Goal: Task Accomplishment & Management: Manage account settings

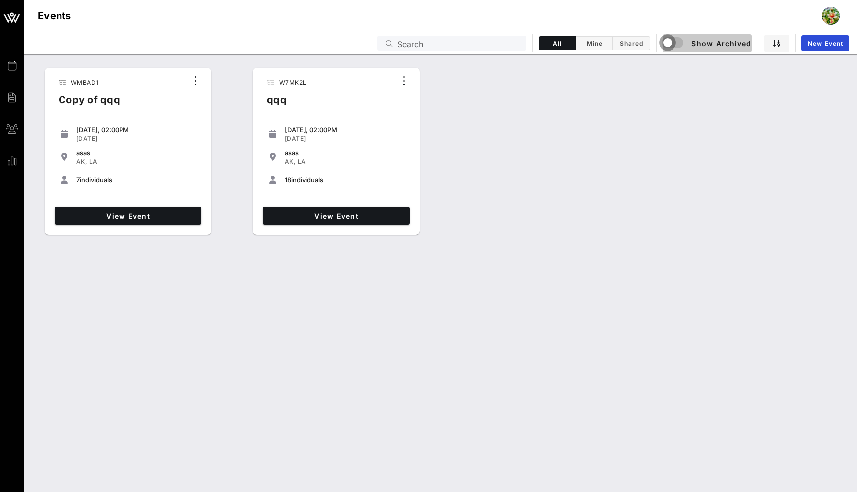
click at [672, 45] on div "button" at bounding box center [668, 43] width 14 height 14
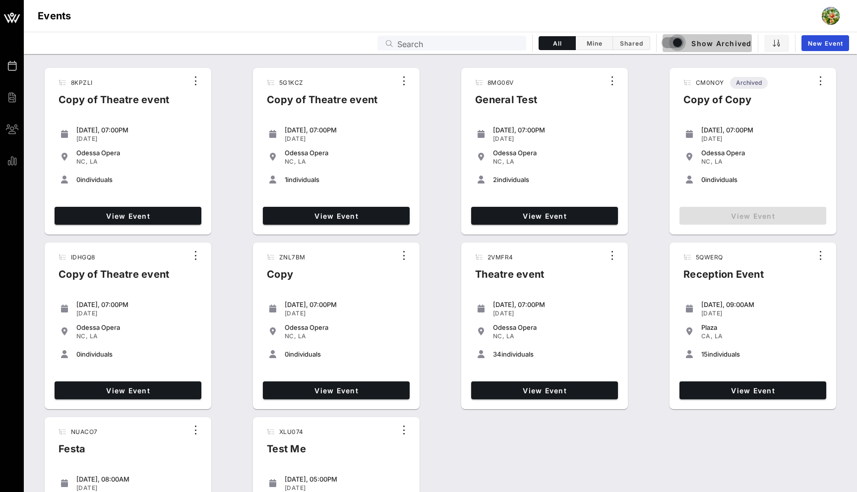
click at [671, 41] on div "button" at bounding box center [678, 43] width 14 height 14
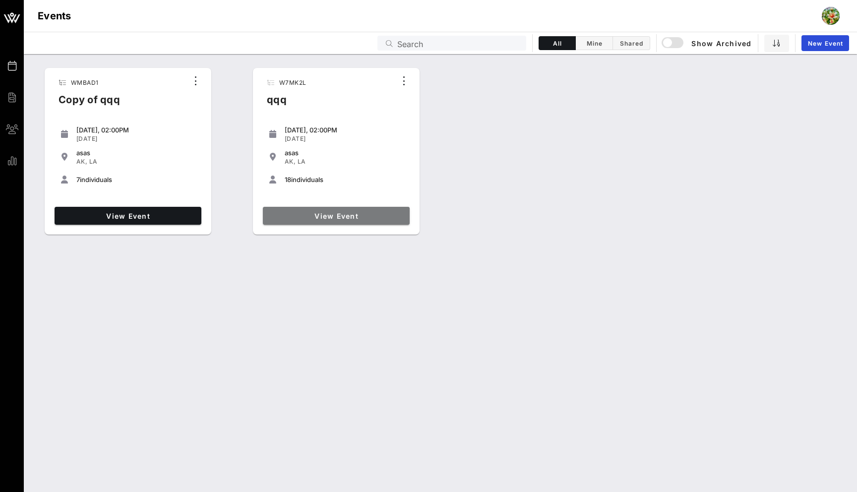
click at [359, 213] on span "View Event" at bounding box center [336, 216] width 139 height 8
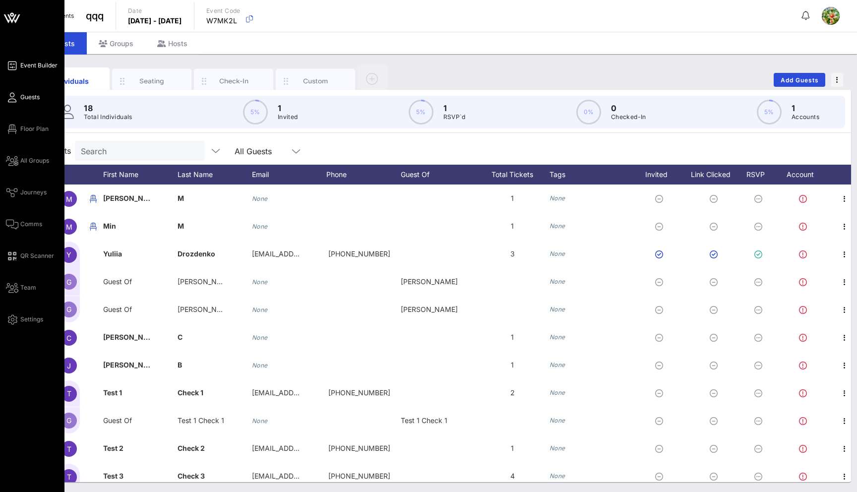
click at [17, 71] on link "Event Builder" at bounding box center [32, 66] width 52 height 12
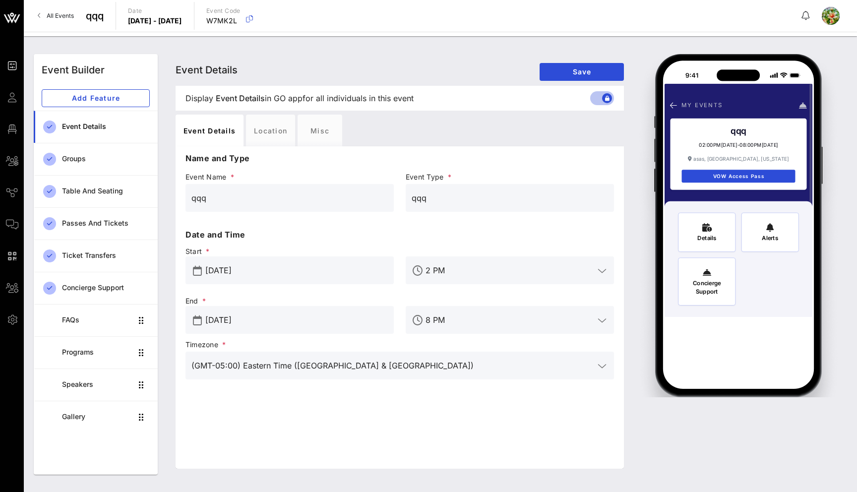
click at [56, 12] on span "All Events" at bounding box center [60, 15] width 27 height 7
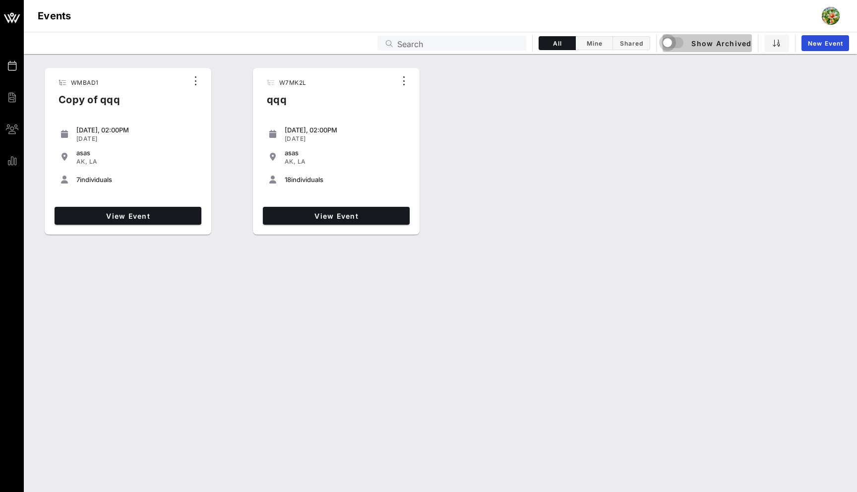
click at [675, 41] on div "button" at bounding box center [668, 43] width 14 height 14
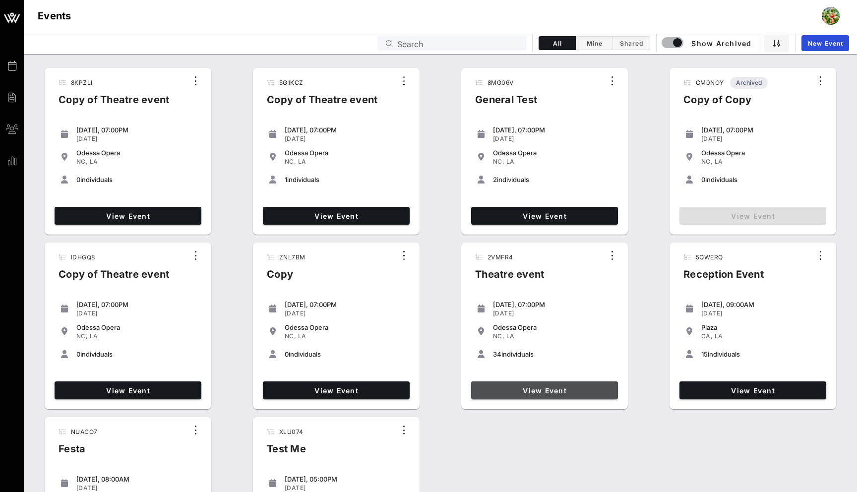
click at [523, 395] on link "View Event" at bounding box center [544, 391] width 147 height 18
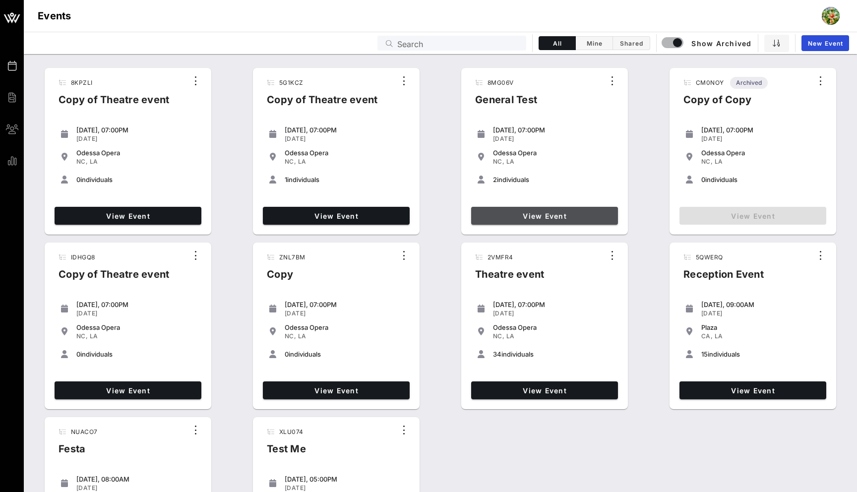
click at [563, 214] on span "View Event" at bounding box center [544, 216] width 139 height 8
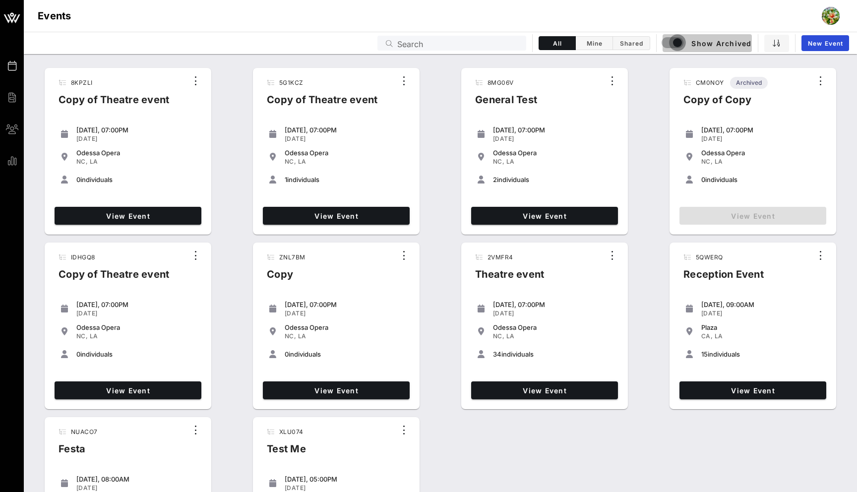
click at [680, 41] on div "button" at bounding box center [678, 43] width 14 height 14
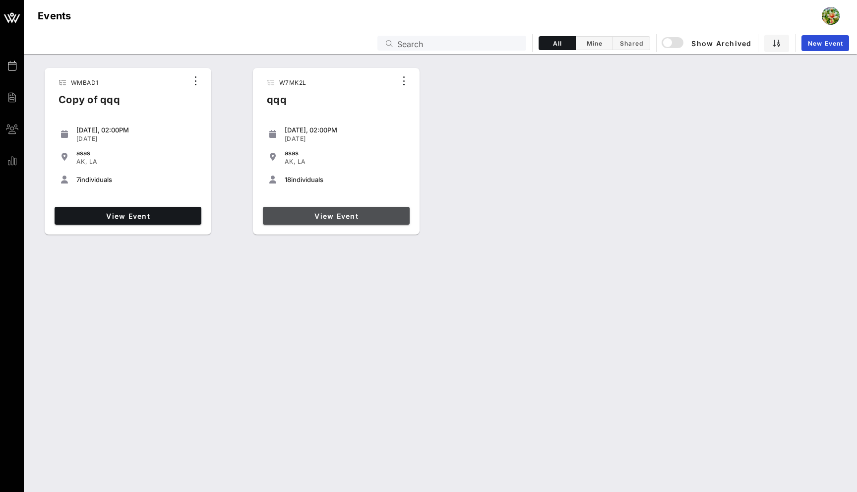
click at [287, 212] on span "View Event" at bounding box center [336, 216] width 139 height 8
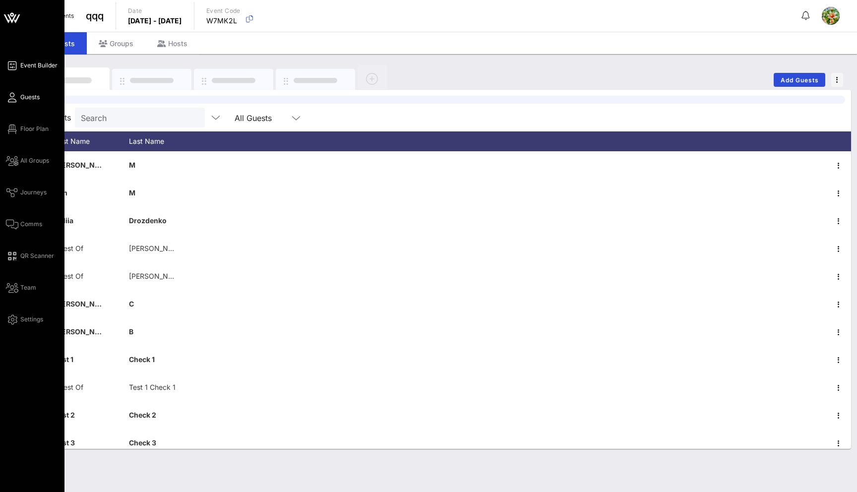
click at [19, 65] on link "Event Builder" at bounding box center [32, 66] width 52 height 12
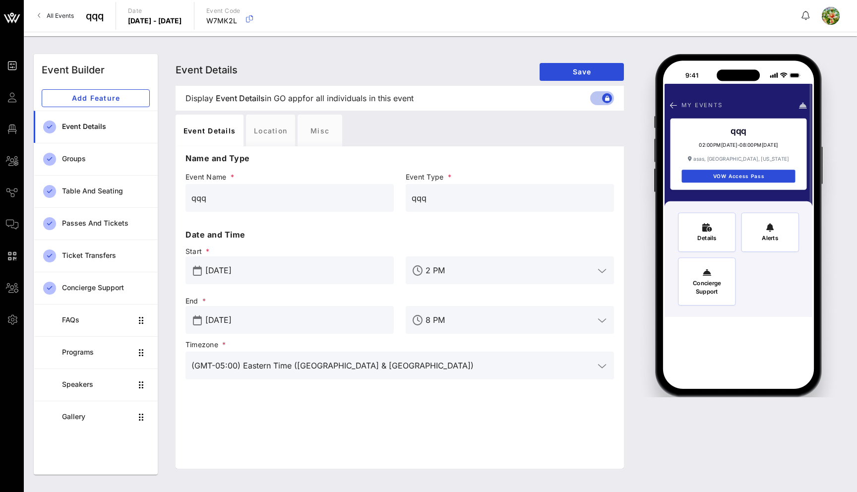
drag, startPoint x: 229, startPoint y: 195, endPoint x: 183, endPoint y: 195, distance: 45.7
click at [183, 195] on div "Event Name * qqq" at bounding box center [290, 199] width 220 height 59
type input "Super Party"
click at [564, 62] on div "Event Details Event Details Event Details Save" at bounding box center [400, 70] width 449 height 32
click at [567, 64] on button "Save" at bounding box center [582, 72] width 84 height 18
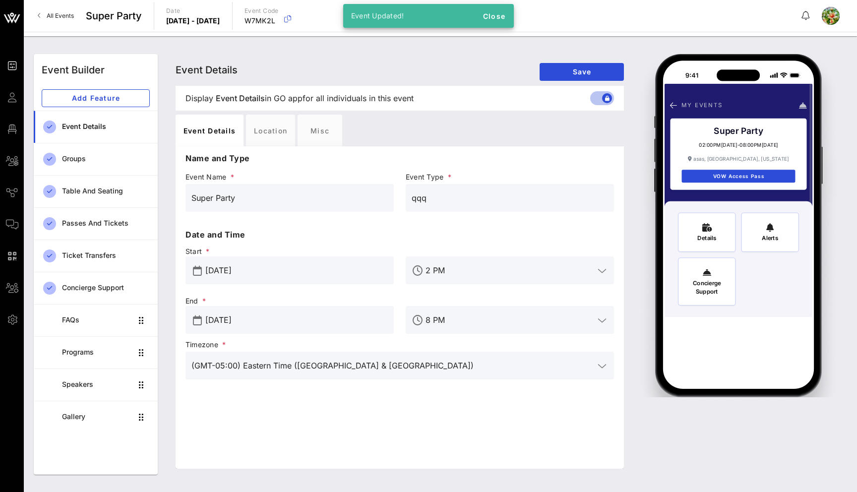
click at [270, 276] on input "Jun 24, 2025" at bounding box center [296, 270] width 183 height 16
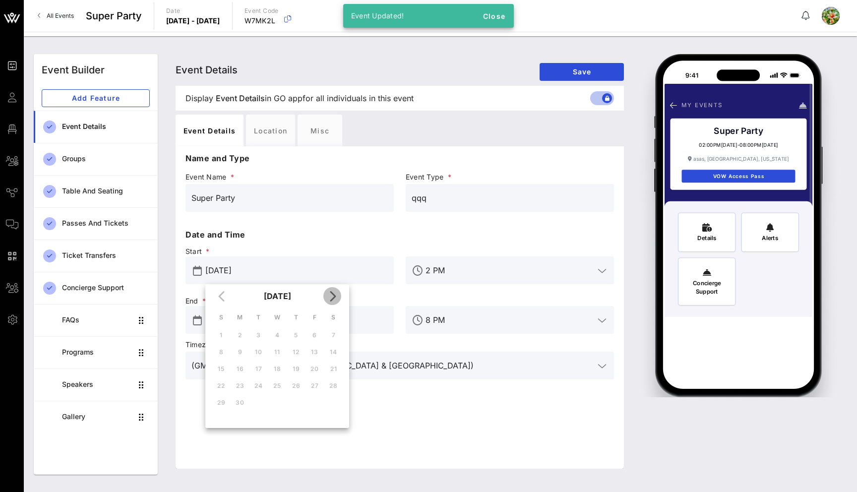
click at [333, 294] on icon "Next month" at bounding box center [333, 296] width 12 height 12
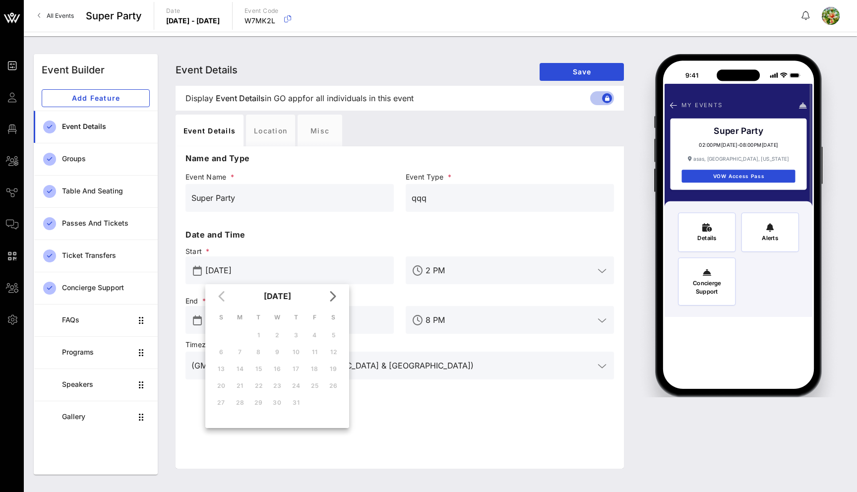
drag, startPoint x: 333, startPoint y: 228, endPoint x: 333, endPoint y: 236, distance: 7.4
click at [333, 229] on p "Date and Time" at bounding box center [400, 235] width 429 height 12
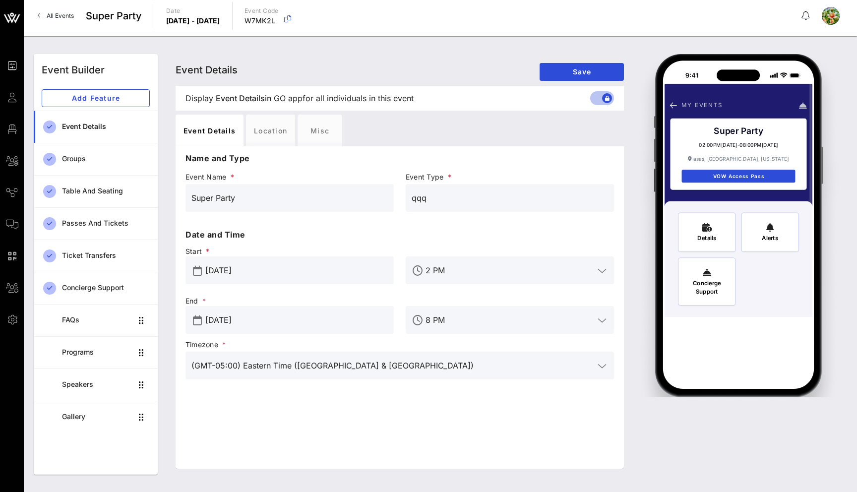
click at [320, 319] on input "Sep 30, 2025" at bounding box center [296, 320] width 183 height 16
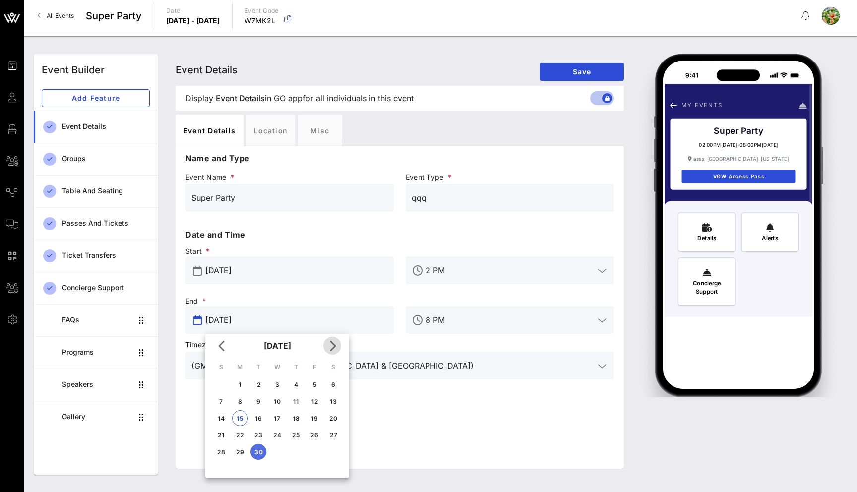
click at [332, 346] on icon "Next month" at bounding box center [333, 346] width 12 height 12
click at [274, 456] on button "31" at bounding box center [277, 452] width 16 height 16
type input "Dec 31, 2025"
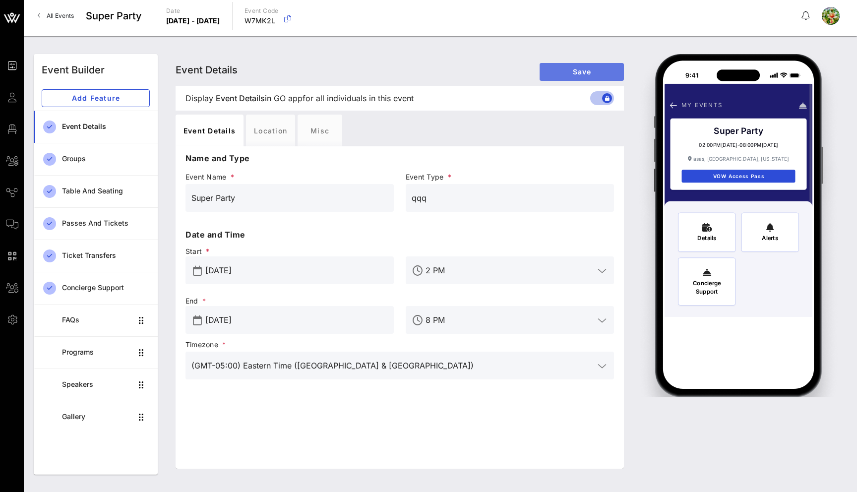
click at [558, 78] on button "Save" at bounding box center [582, 72] width 84 height 18
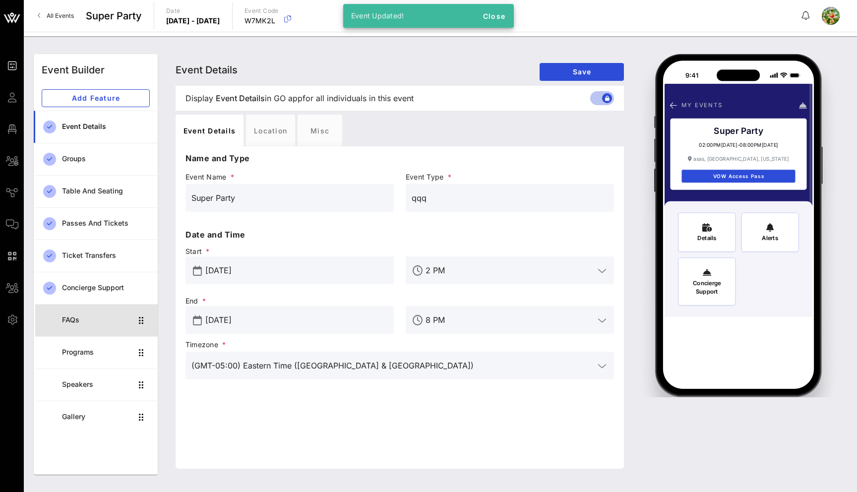
click at [87, 319] on div "FAQs" at bounding box center [97, 320] width 70 height 8
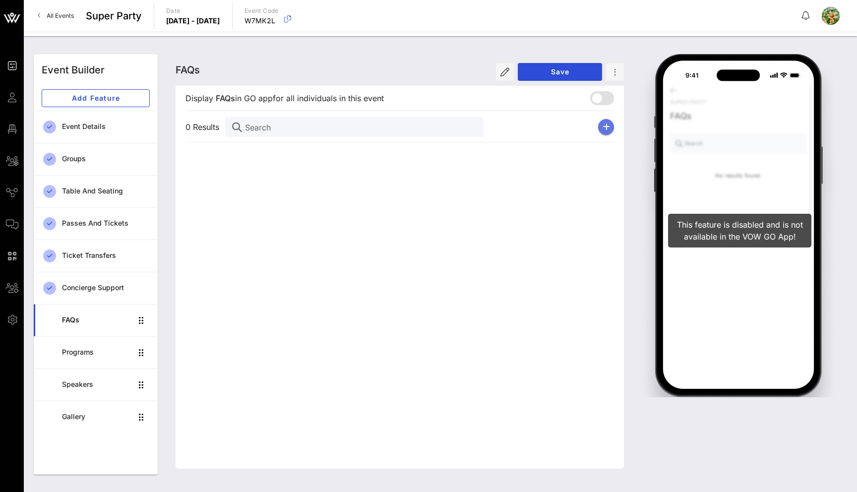
click at [602, 129] on button "button" at bounding box center [606, 127] width 16 height 16
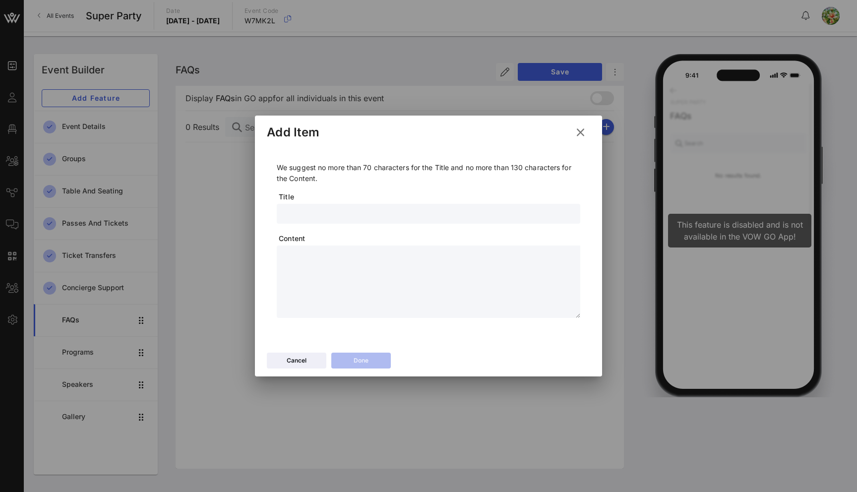
click at [437, 194] on span "Title" at bounding box center [430, 197] width 302 height 10
click at [432, 206] on div at bounding box center [429, 214] width 292 height 20
type input "111"
click at [369, 268] on textarea at bounding box center [432, 283] width 298 height 69
type textarea "**********"
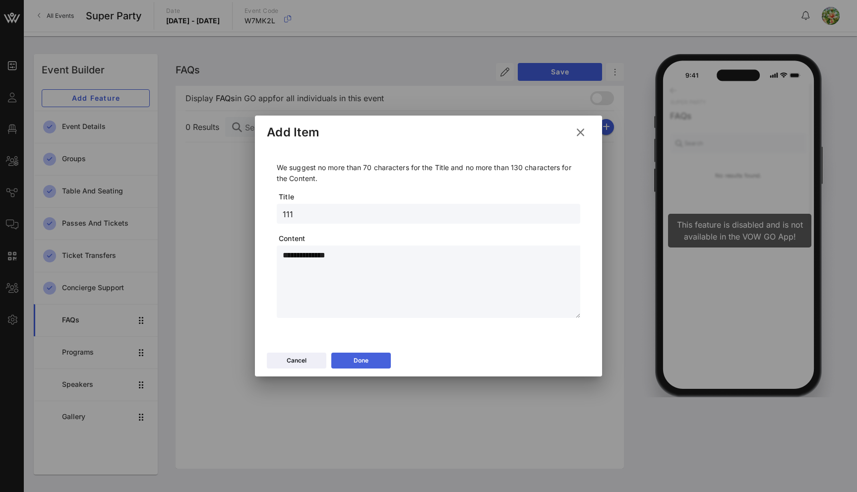
click at [362, 357] on div "Done" at bounding box center [361, 361] width 15 height 10
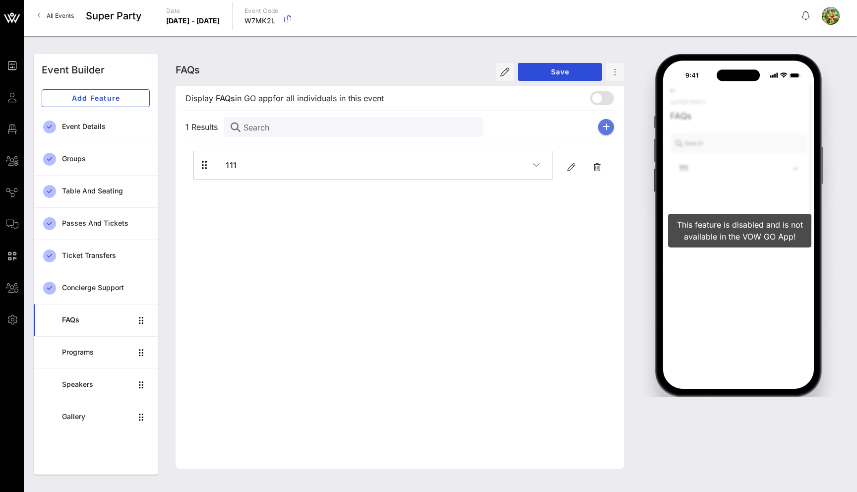
click at [604, 128] on icon "button" at bounding box center [606, 127] width 7 height 8
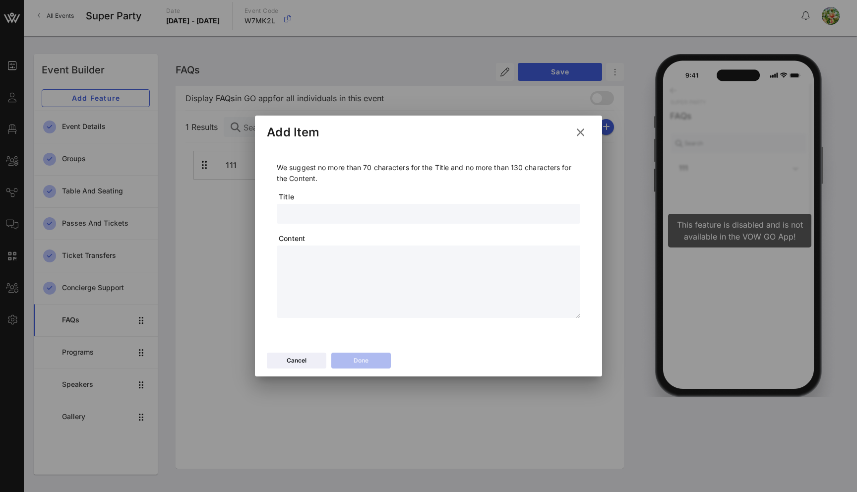
click at [352, 211] on input "text" at bounding box center [429, 213] width 292 height 13
type input "222"
click at [334, 272] on textarea at bounding box center [432, 283] width 298 height 69
type textarea "*********"
click at [368, 364] on div "Done" at bounding box center [361, 361] width 15 height 10
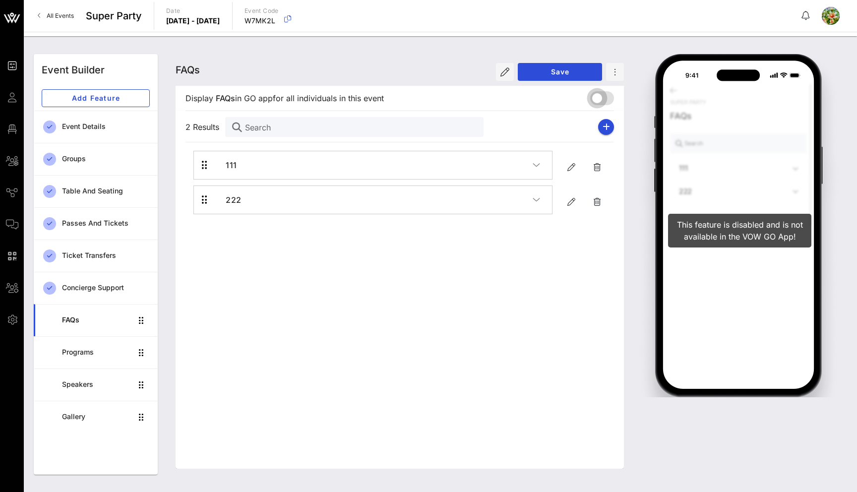
click at [600, 98] on div at bounding box center [597, 98] width 17 height 17
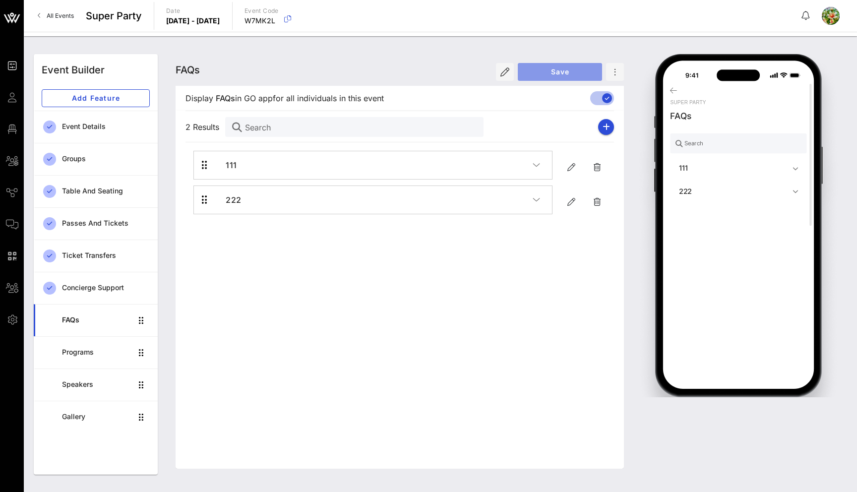
click at [577, 73] on span "Save" at bounding box center [560, 71] width 68 height 8
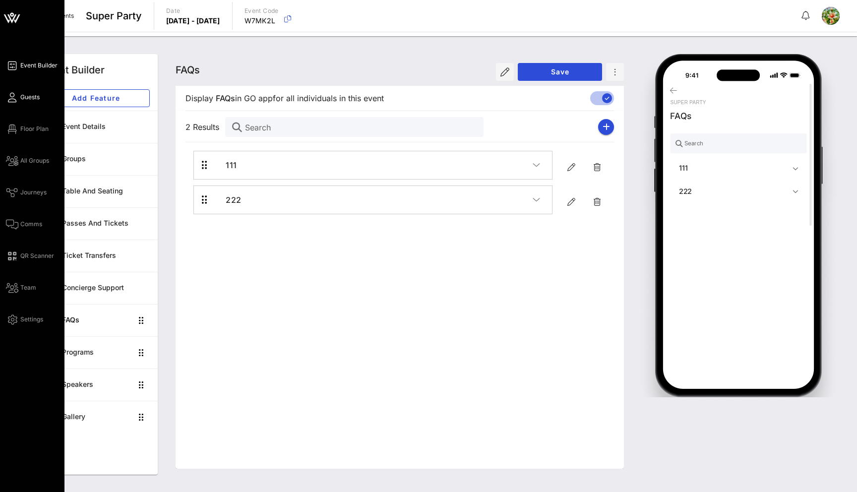
click at [18, 99] on link "Guests" at bounding box center [23, 97] width 34 height 12
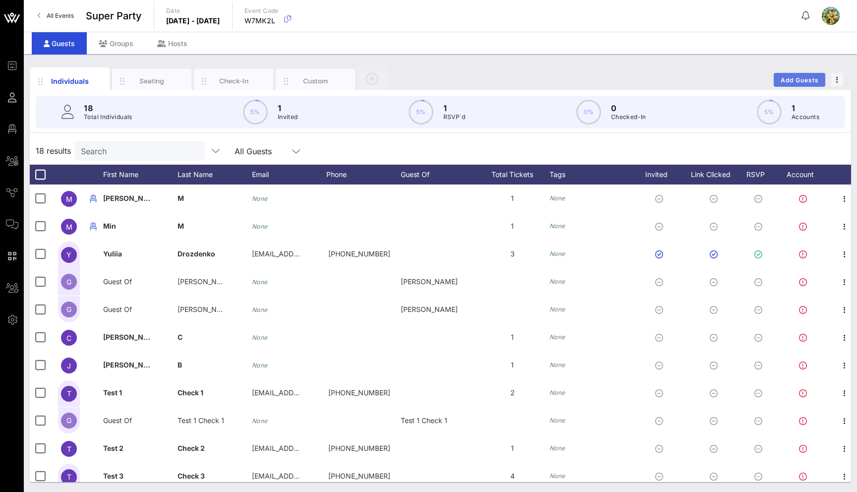
click at [785, 75] on button "Add Guests" at bounding box center [800, 80] width 52 height 14
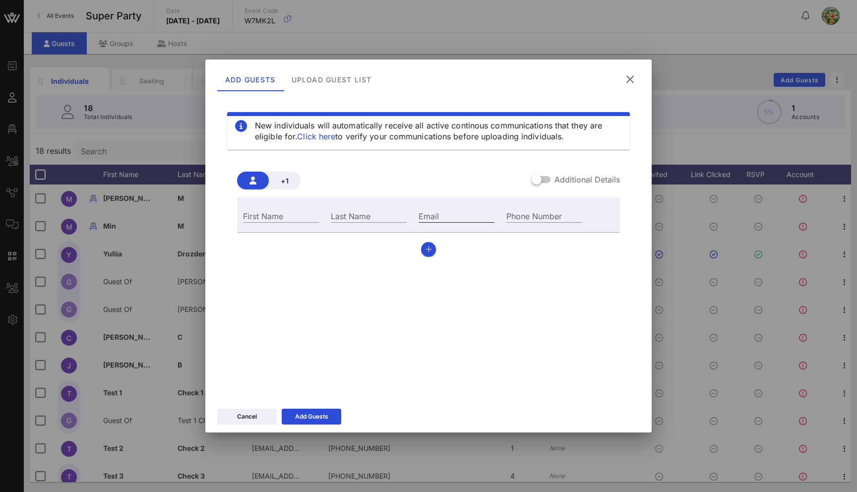
click at [454, 210] on input "Email" at bounding box center [457, 215] width 76 height 13
type input "yuliia@vow.app"
click at [388, 210] on input "Last Name" at bounding box center [369, 215] width 76 height 13
type input "s"
click at [274, 221] on input "First Name" at bounding box center [281, 215] width 76 height 13
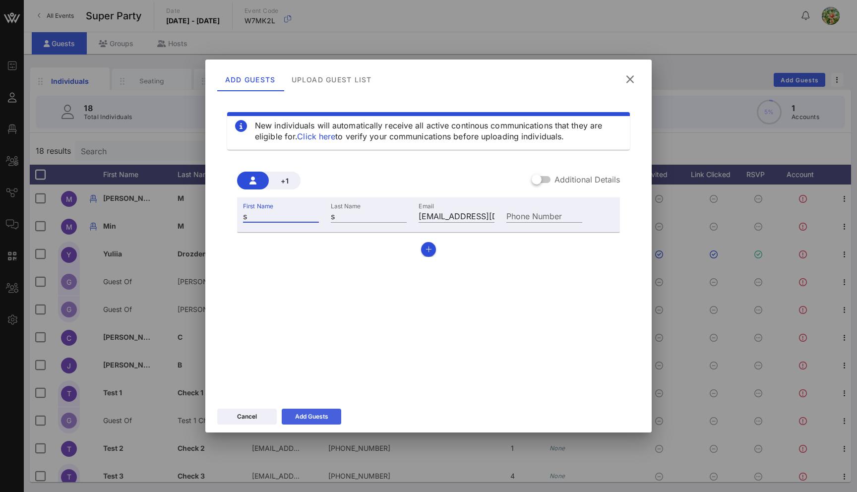
type input "s"
click at [319, 416] on div "Add Guests" at bounding box center [311, 417] width 33 height 10
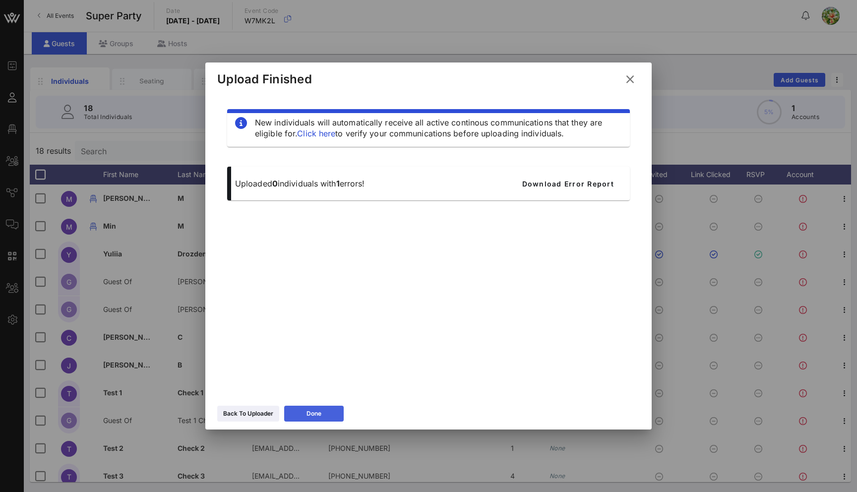
click at [304, 409] on button "Done" at bounding box center [314, 414] width 60 height 16
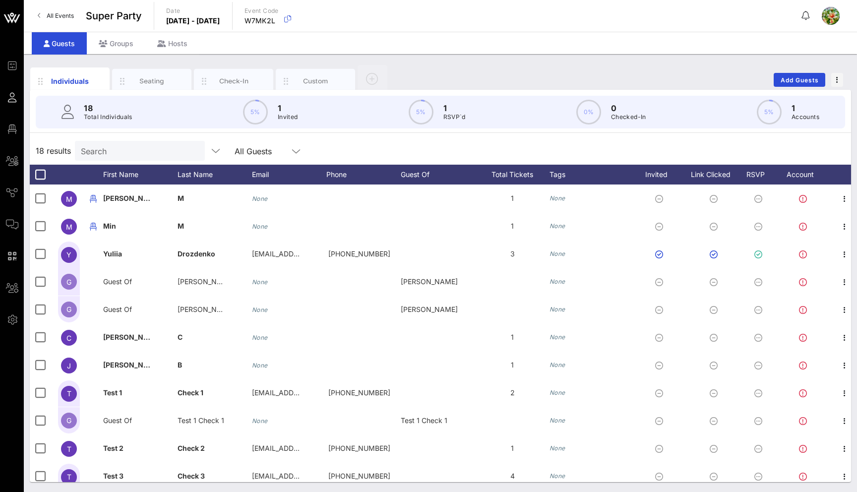
click at [131, 147] on input "Search" at bounding box center [139, 150] width 116 height 13
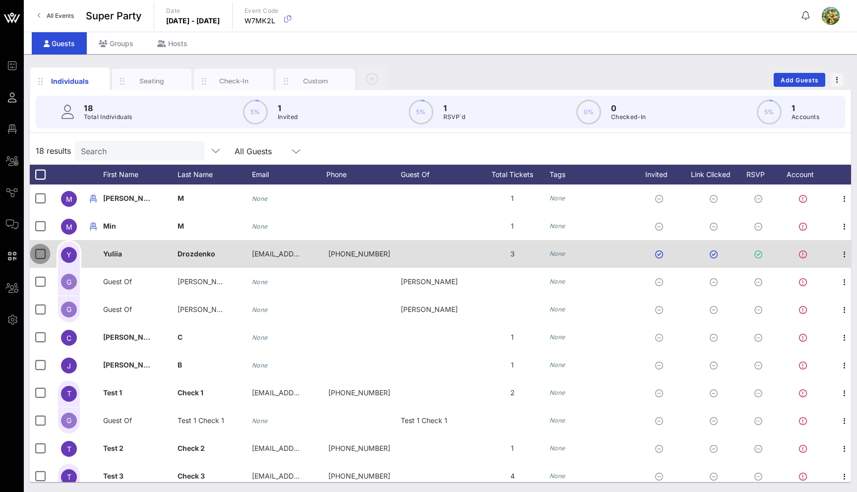
click at [39, 251] on div at bounding box center [40, 254] width 17 height 17
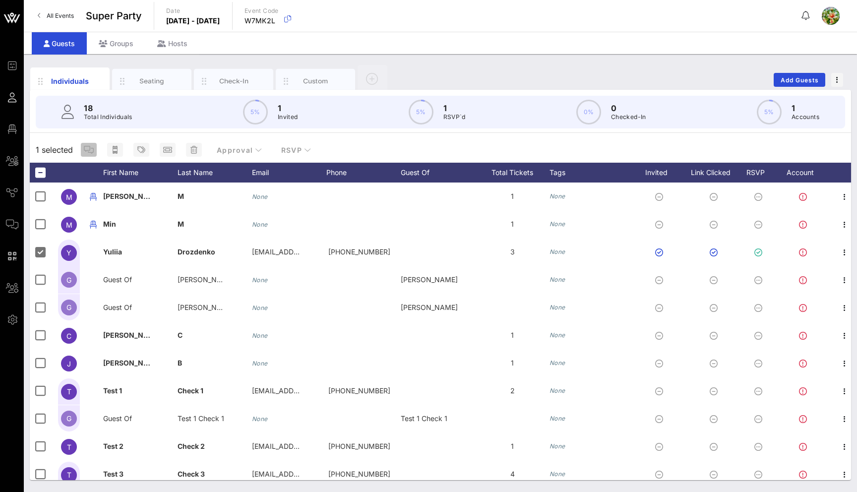
click at [91, 150] on icon "button" at bounding box center [89, 150] width 10 height 8
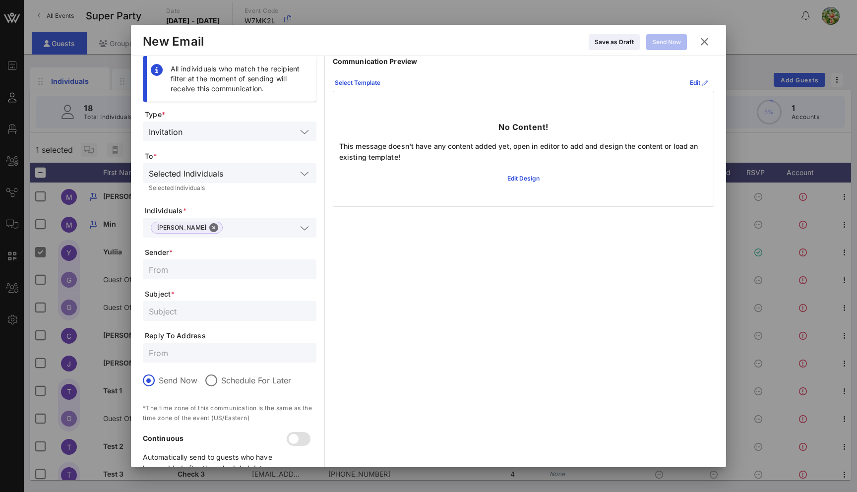
click at [179, 275] on input "text" at bounding box center [230, 269] width 162 height 13
type input "vow"
click at [199, 318] on div at bounding box center [230, 311] width 162 height 20
type input "sd"
click at [360, 81] on icon at bounding box center [357, 82] width 7 height 6
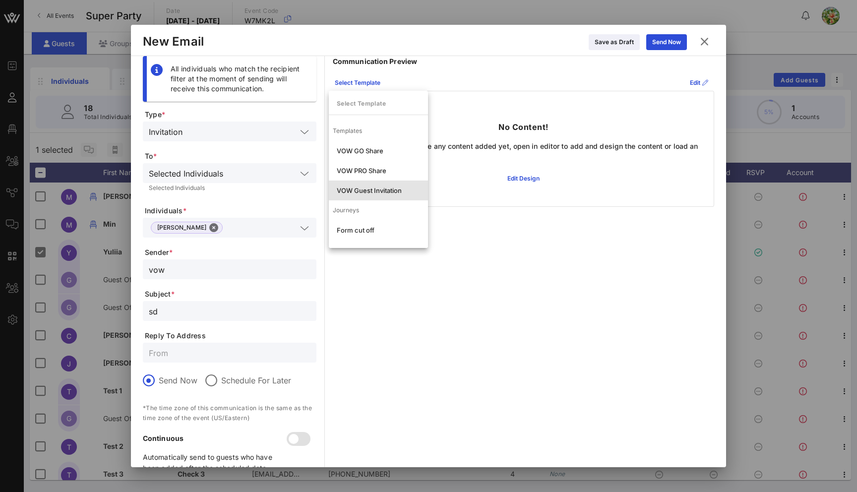
click at [394, 190] on div "VOW Guest Invitation" at bounding box center [378, 191] width 83 height 8
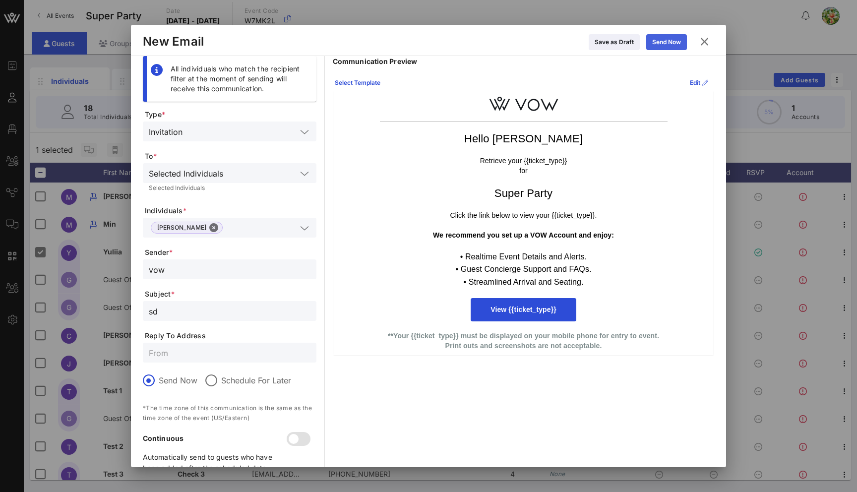
click at [674, 41] on div "Send Now" at bounding box center [667, 42] width 29 height 10
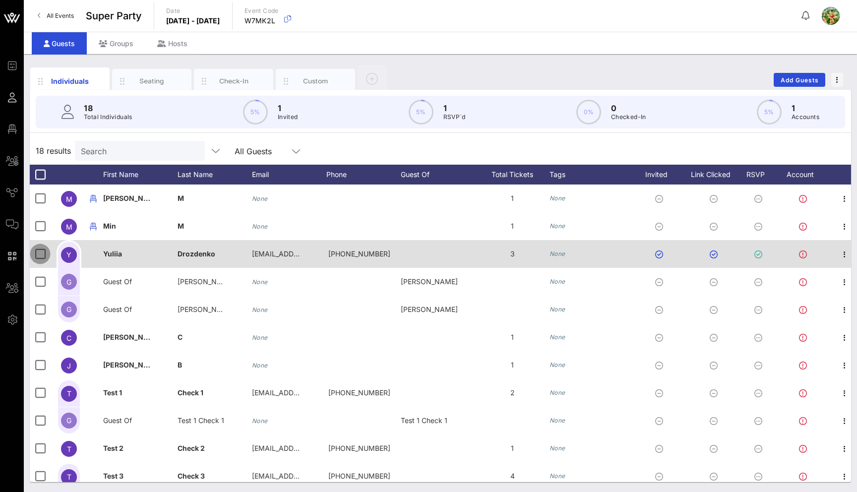
click at [42, 252] on div at bounding box center [40, 254] width 17 height 17
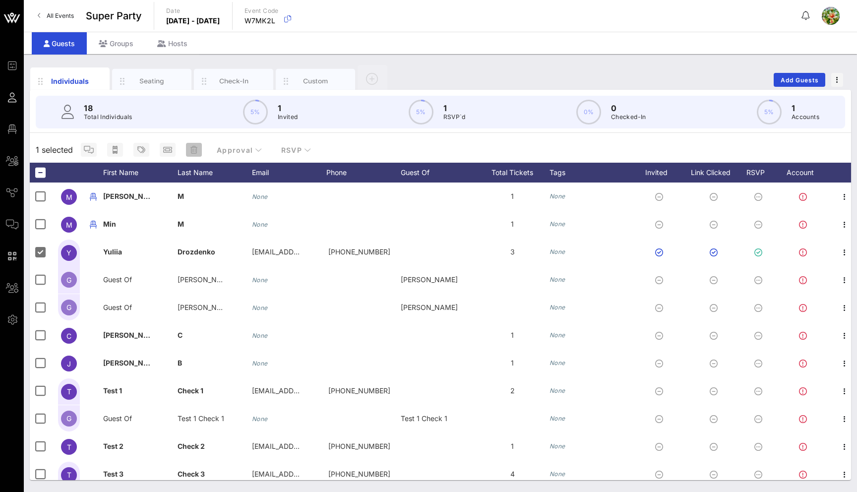
click at [188, 146] on span "button" at bounding box center [194, 150] width 16 height 8
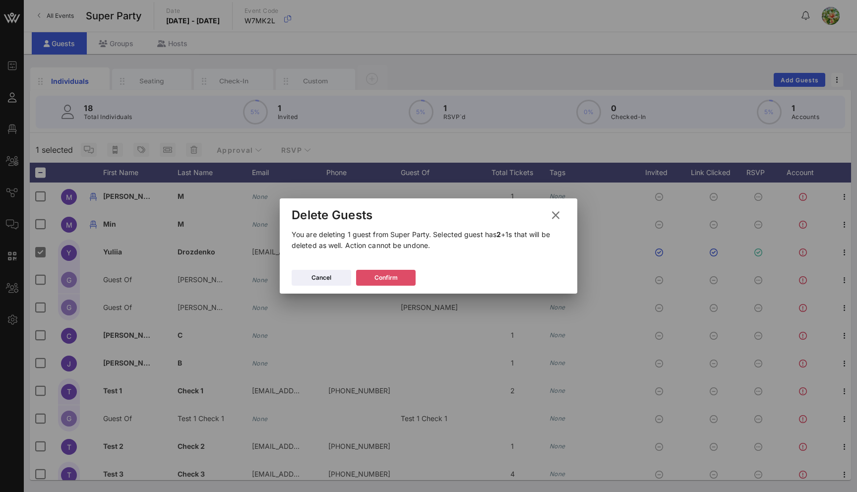
click at [396, 278] on div "Confirm" at bounding box center [386, 278] width 23 height 10
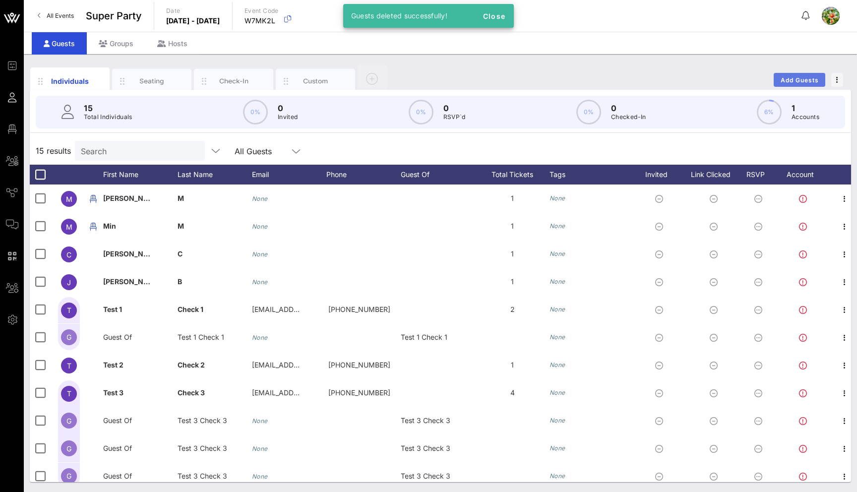
click at [817, 80] on span "Add Guests" at bounding box center [800, 79] width 39 height 7
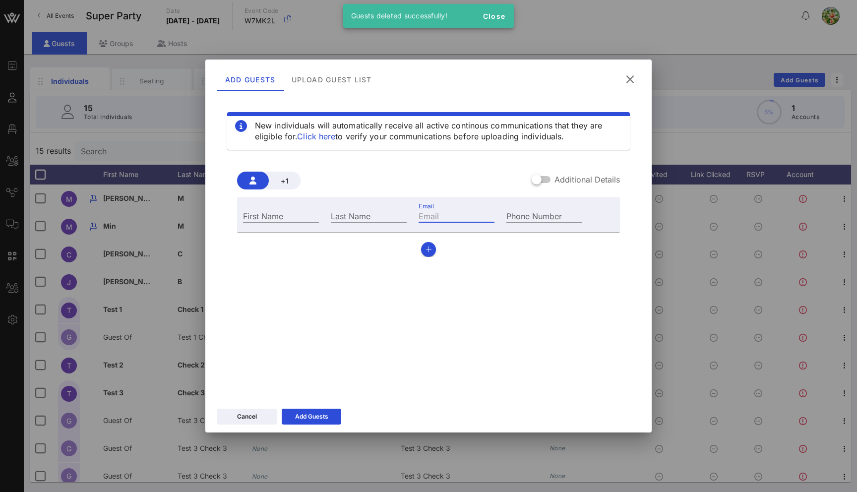
click at [448, 212] on input "Email" at bounding box center [457, 215] width 76 height 13
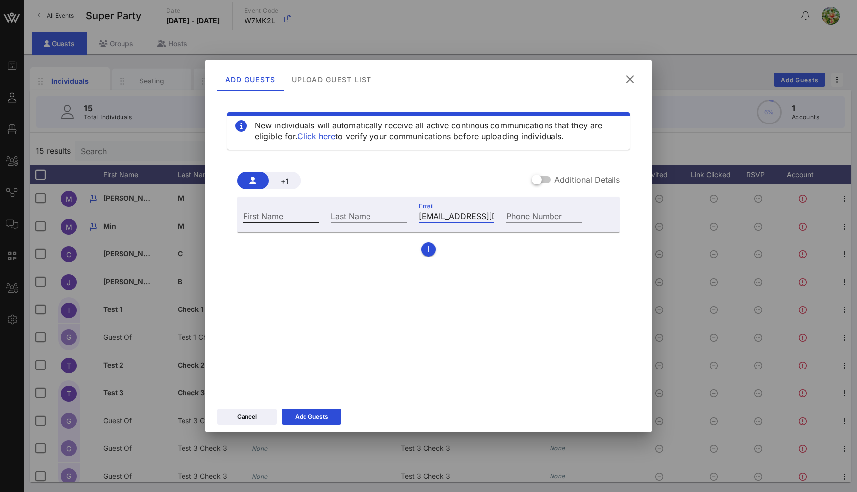
type input "yuliia@vow.app"
click at [273, 212] on div "First Name" at bounding box center [281, 215] width 76 height 13
type input "s"
click at [333, 212] on div "Last Name" at bounding box center [369, 215] width 76 height 13
type input "s"
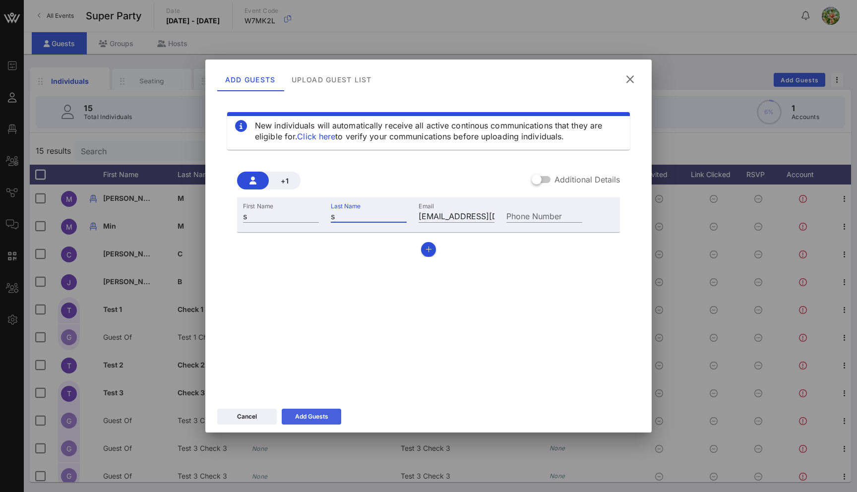
click at [333, 420] on button "Add Guests" at bounding box center [312, 417] width 60 height 16
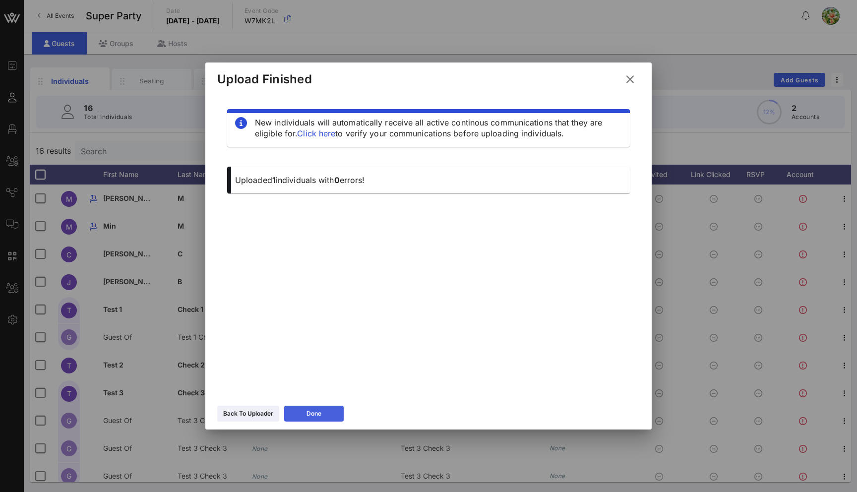
click at [314, 406] on button "Done" at bounding box center [314, 414] width 60 height 16
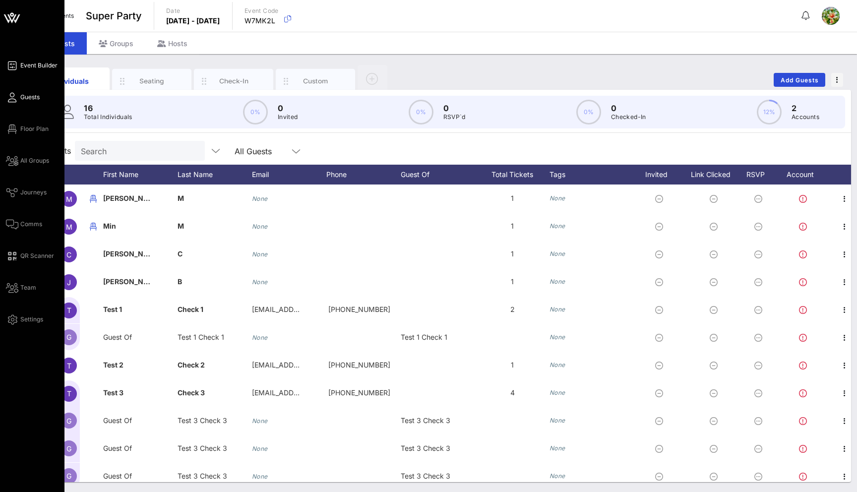
click at [18, 66] on link "Event Builder" at bounding box center [32, 66] width 52 height 12
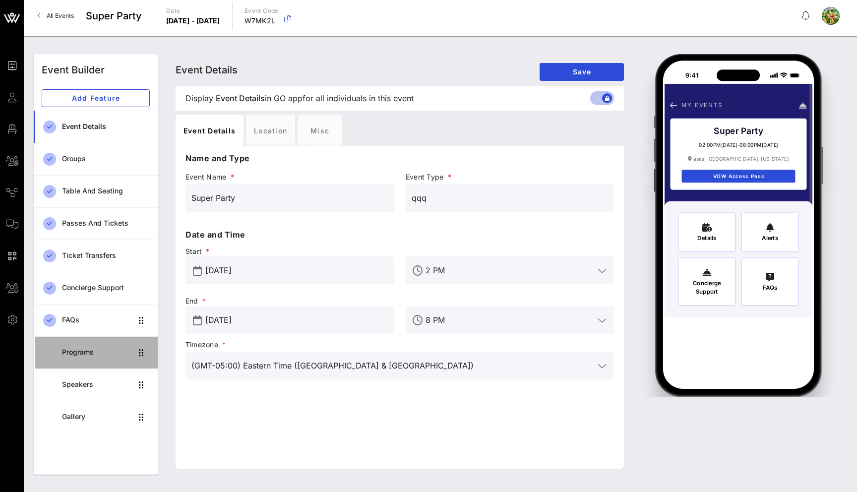
click at [96, 358] on div "Programs" at bounding box center [97, 352] width 70 height 20
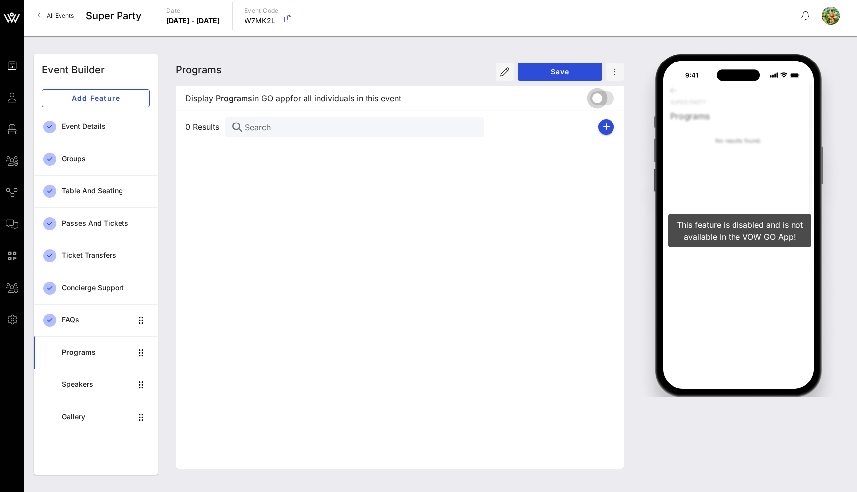
click at [602, 99] on div at bounding box center [597, 98] width 17 height 17
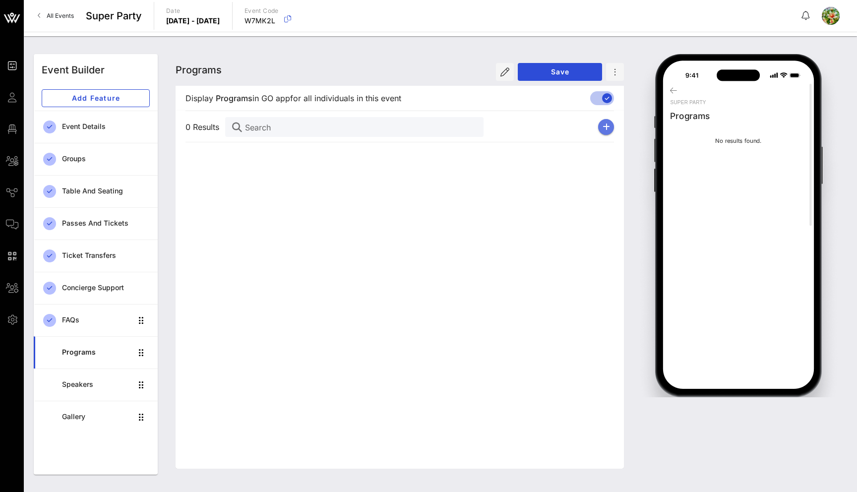
click at [608, 128] on icon "button" at bounding box center [606, 127] width 7 height 8
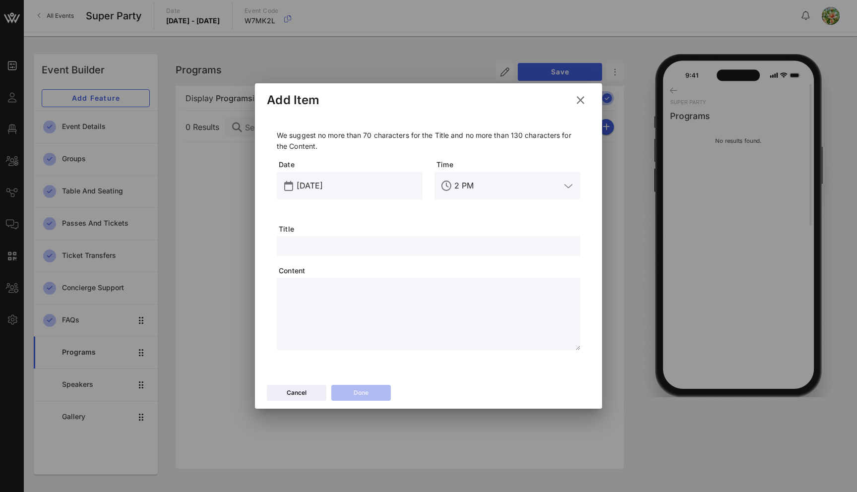
click at [331, 242] on input "text" at bounding box center [429, 246] width 292 height 13
type input "as"
click at [324, 300] on textarea at bounding box center [432, 315] width 298 height 69
type textarea "****"
click at [371, 397] on button "Done" at bounding box center [361, 393] width 60 height 16
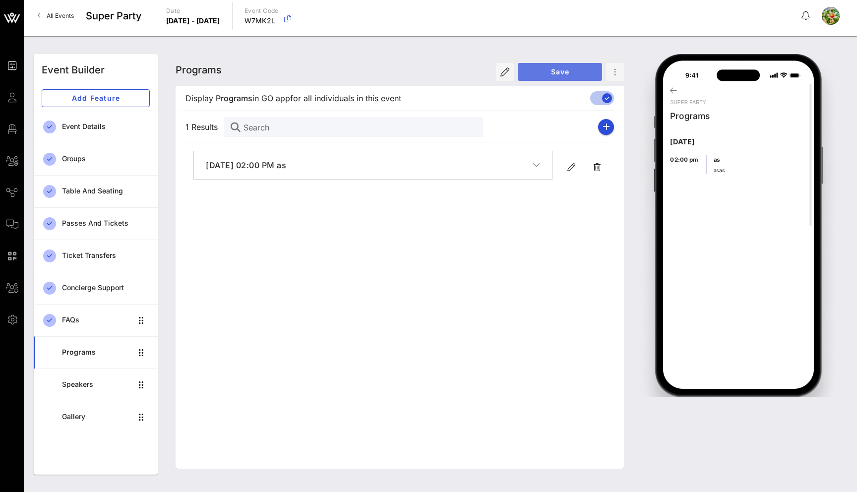
click at [566, 69] on span "Save" at bounding box center [560, 71] width 68 height 8
click at [563, 71] on span "Save" at bounding box center [560, 71] width 68 height 8
click at [74, 388] on div "Speakers" at bounding box center [97, 385] width 70 height 8
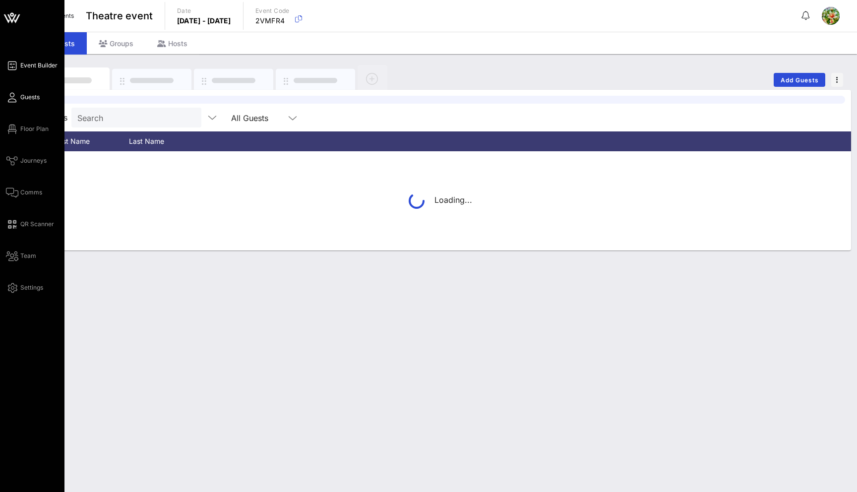
click at [13, 66] on icon at bounding box center [12, 65] width 12 height 1
click at [14, 65] on icon at bounding box center [12, 65] width 12 height 1
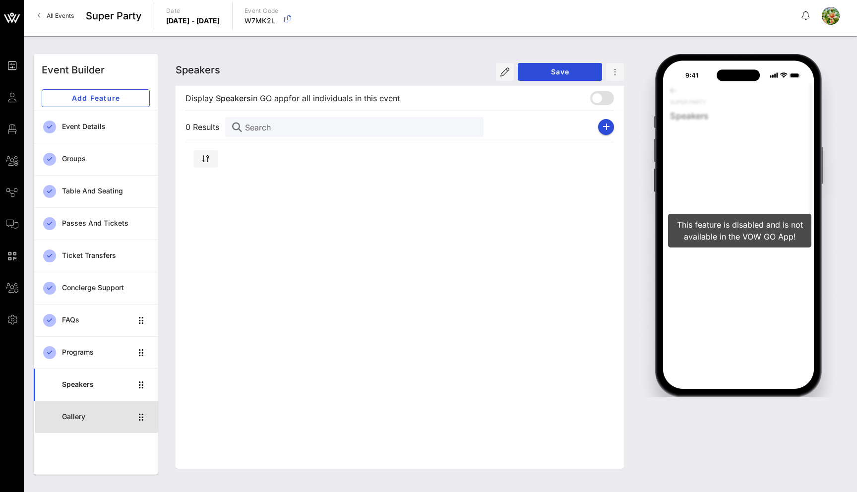
click at [92, 415] on div "Gallery" at bounding box center [97, 417] width 70 height 8
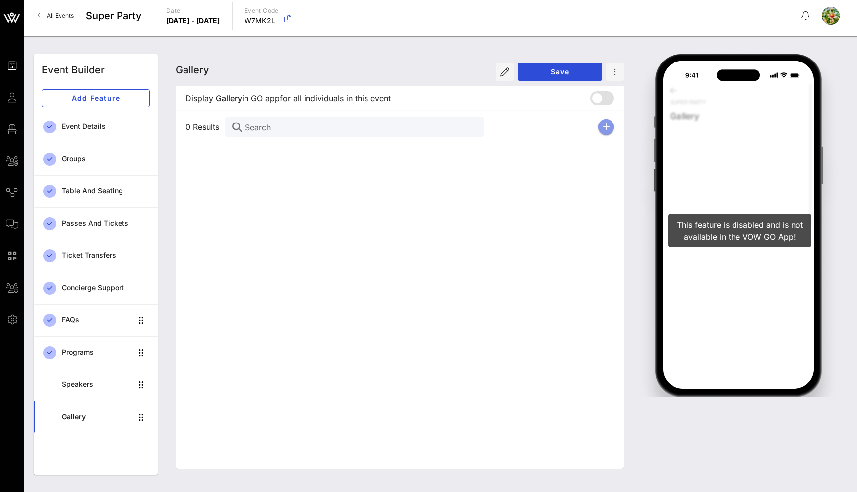
click at [606, 131] on button "button" at bounding box center [606, 127] width 16 height 16
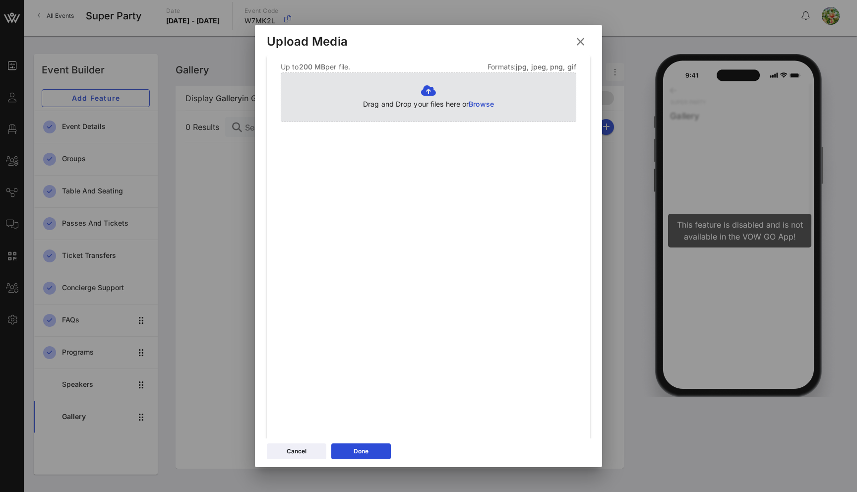
click at [410, 111] on div "Drag and Drop your files here or Browse" at bounding box center [429, 97] width 296 height 50
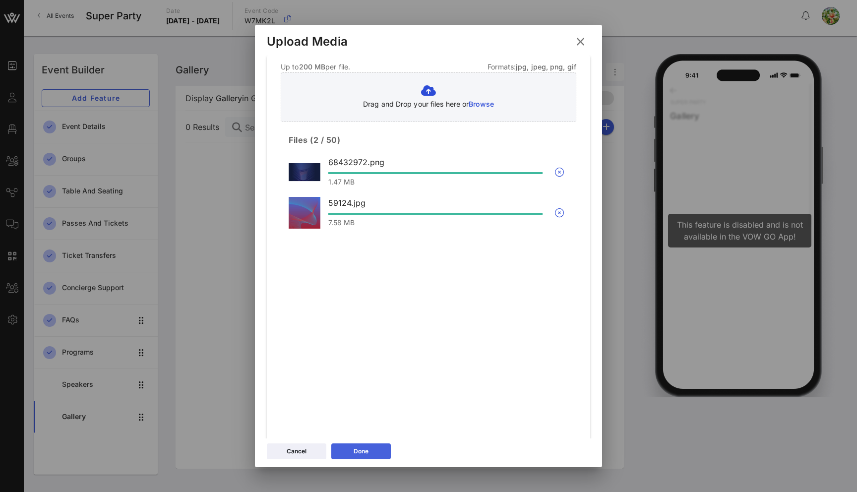
click at [374, 452] on button "Done" at bounding box center [361, 452] width 60 height 16
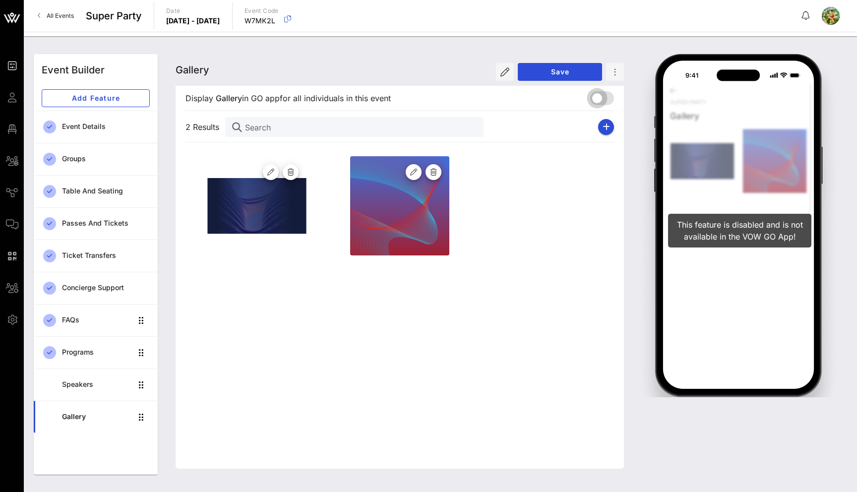
click at [604, 92] on div at bounding box center [597, 98] width 17 height 17
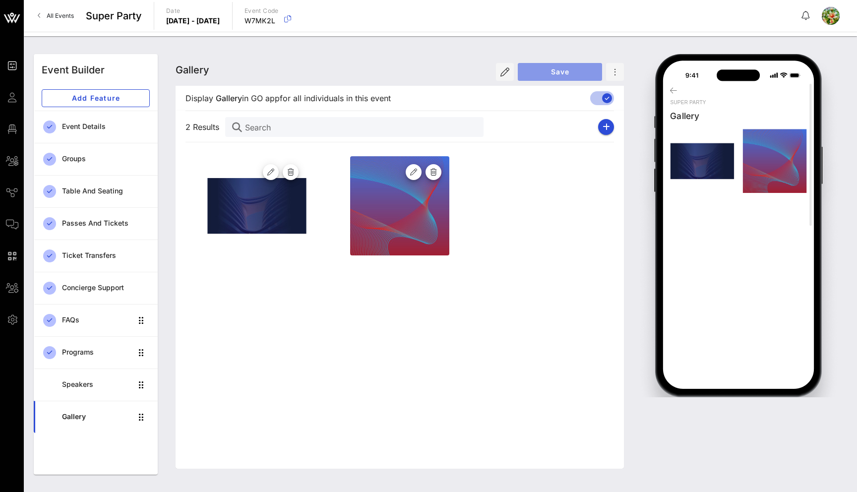
click at [578, 75] on span "Save" at bounding box center [560, 71] width 68 height 8
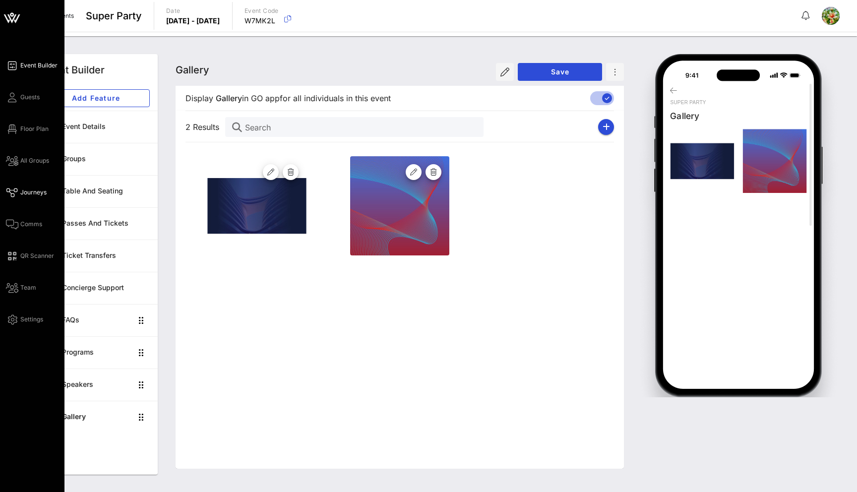
click at [16, 192] on icon at bounding box center [12, 192] width 12 height 1
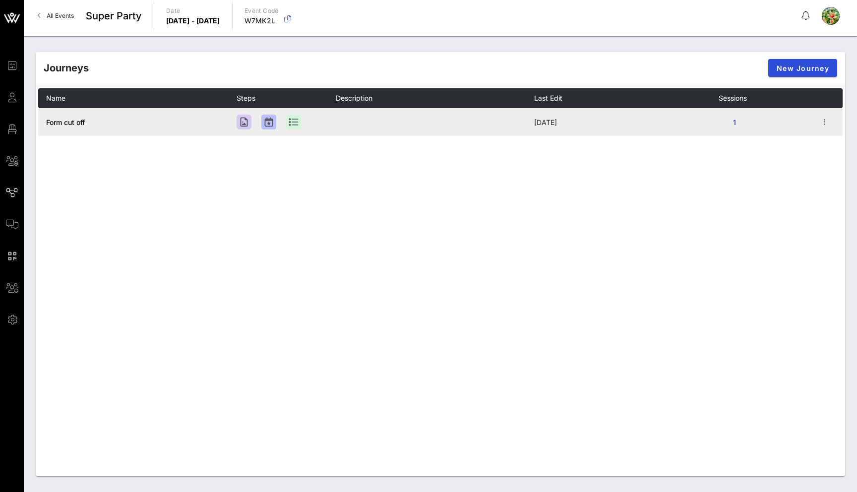
click at [82, 123] on span "Form cut off" at bounding box center [65, 122] width 39 height 8
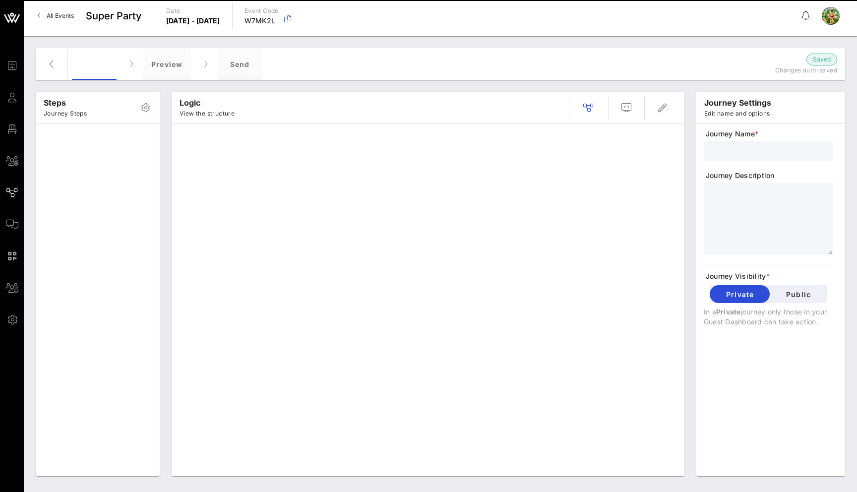
type input "Form cut off"
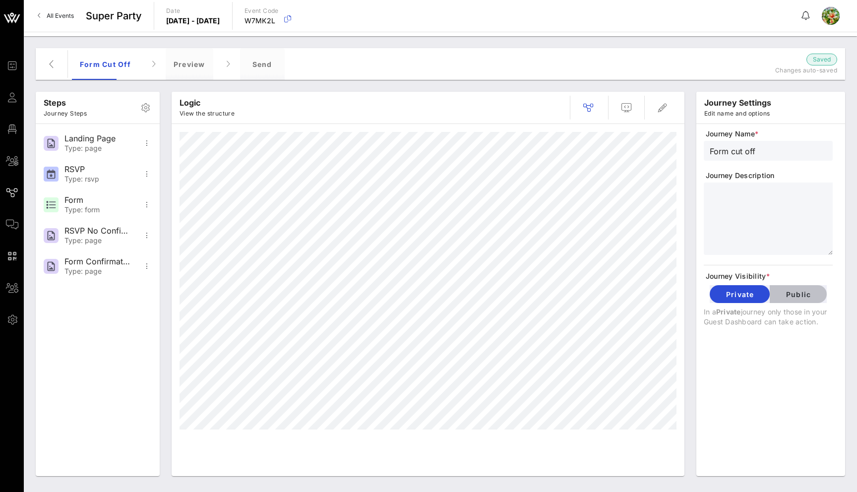
click at [799, 290] on button "Public" at bounding box center [798, 294] width 57 height 18
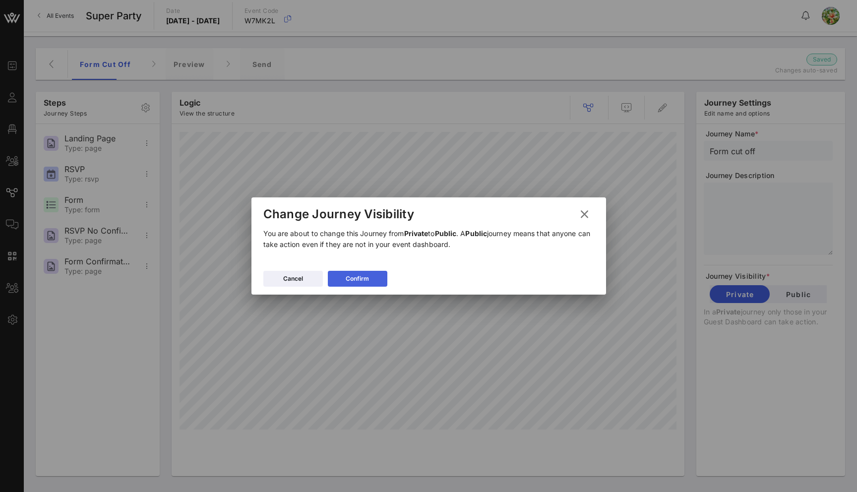
click at [342, 273] on button "Confirm" at bounding box center [358, 279] width 60 height 16
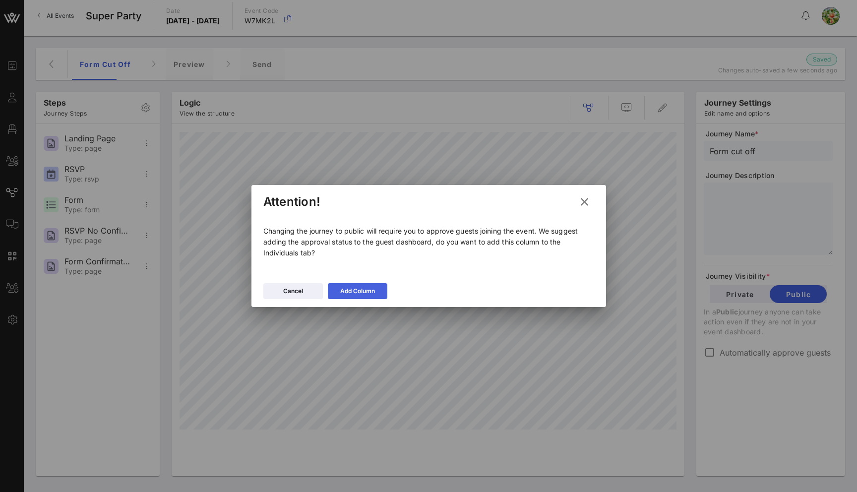
click at [363, 289] on div "Add Column" at bounding box center [357, 291] width 35 height 10
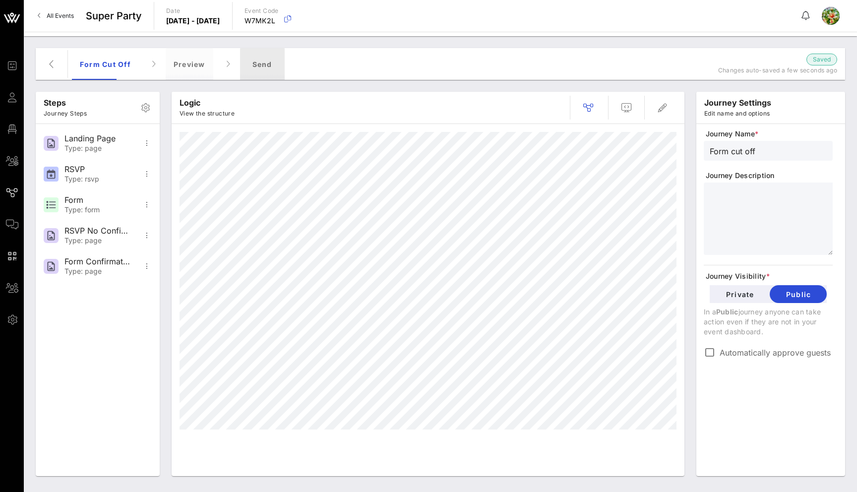
click at [272, 62] on div "Send" at bounding box center [262, 64] width 45 height 32
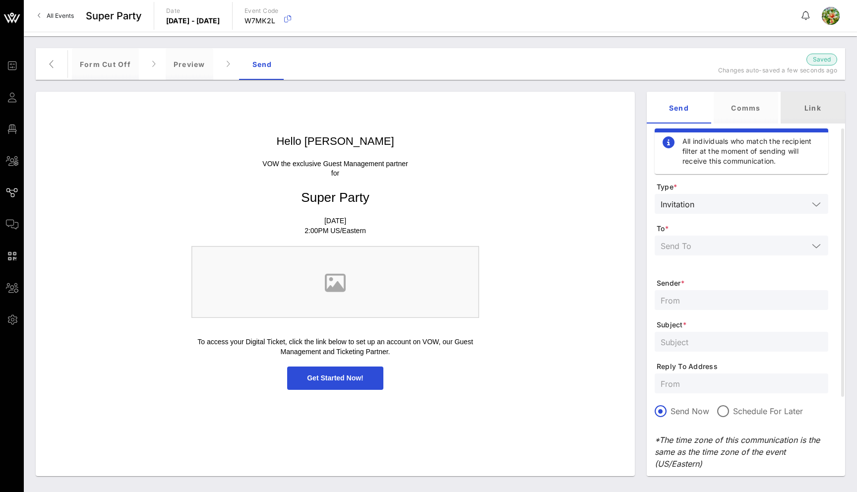
click at [808, 102] on div "Link" at bounding box center [813, 108] width 65 height 32
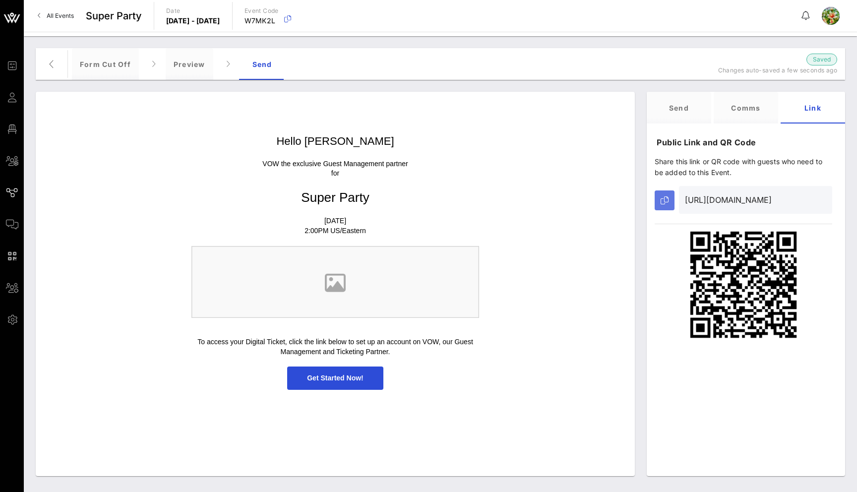
click at [657, 200] on button "button" at bounding box center [665, 201] width 20 height 20
